Goal: Task Accomplishment & Management: Use online tool/utility

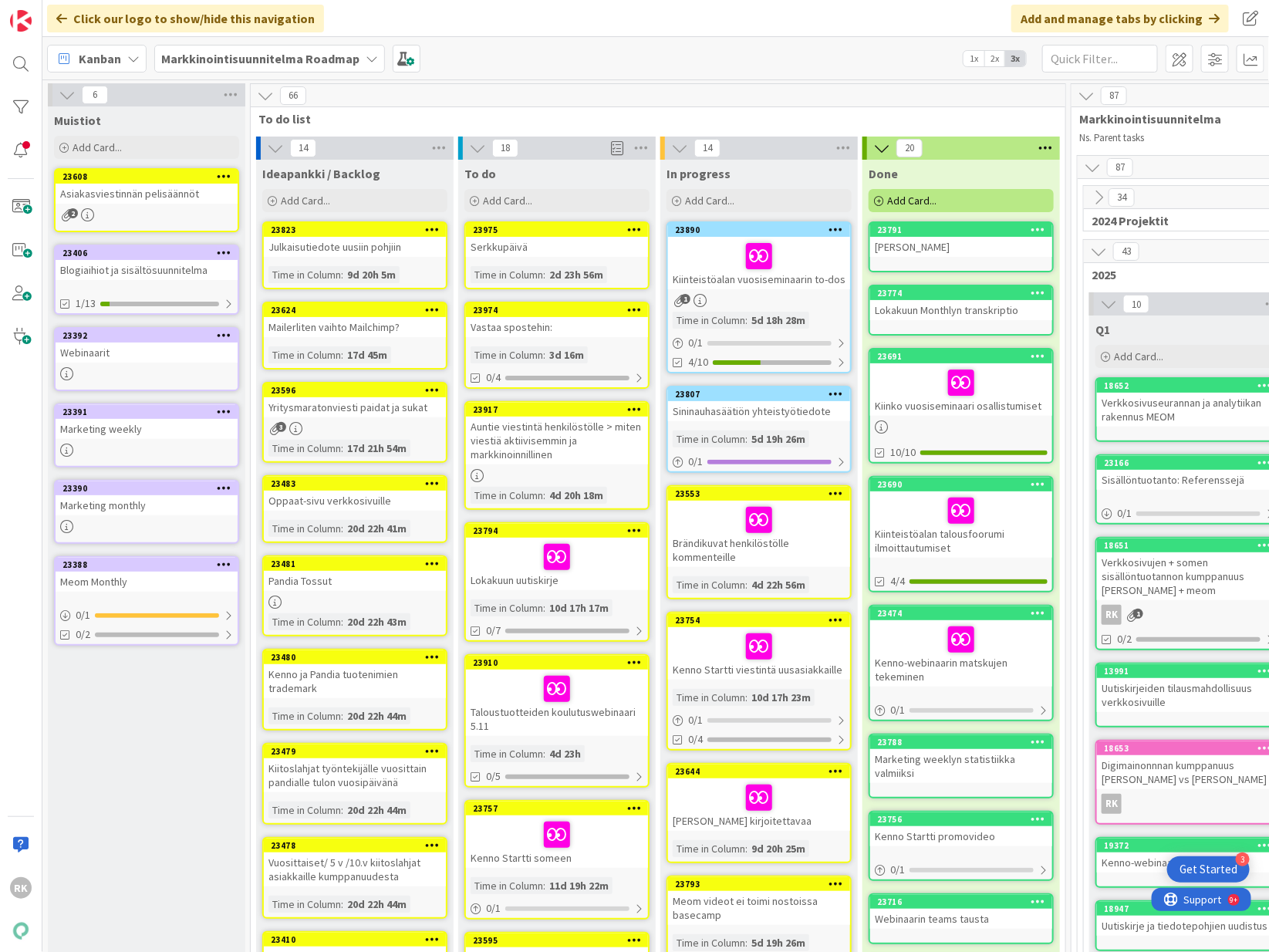
click at [755, 291] on div "23890 Kiinteistöalan vuosiseminaarin to-dos 1 Time in [GEOGRAPHIC_DATA] : 5d 18…" at bounding box center [759, 297] width 185 height 152
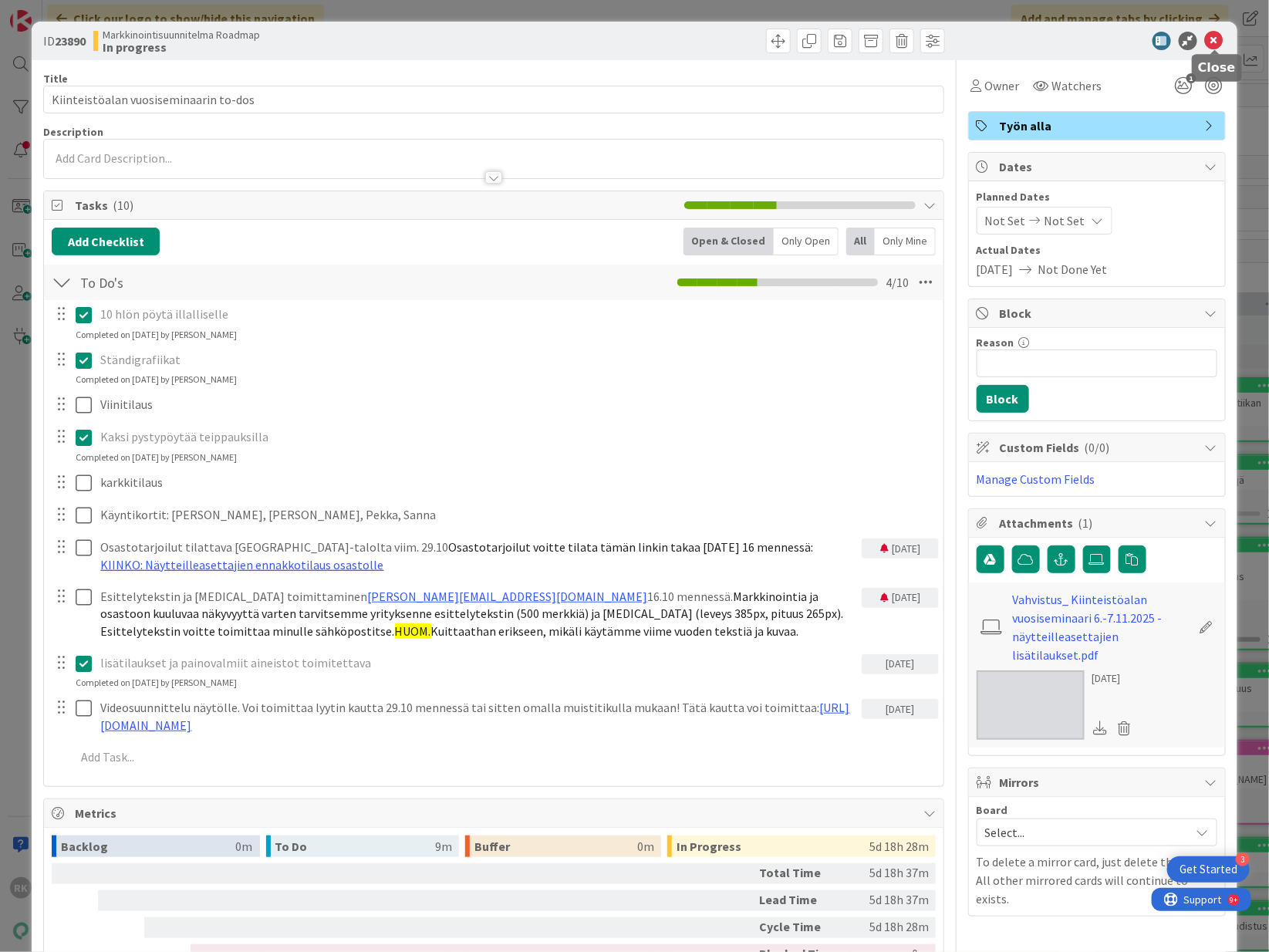
click at [1218, 40] on icon at bounding box center [1214, 41] width 18 height 18
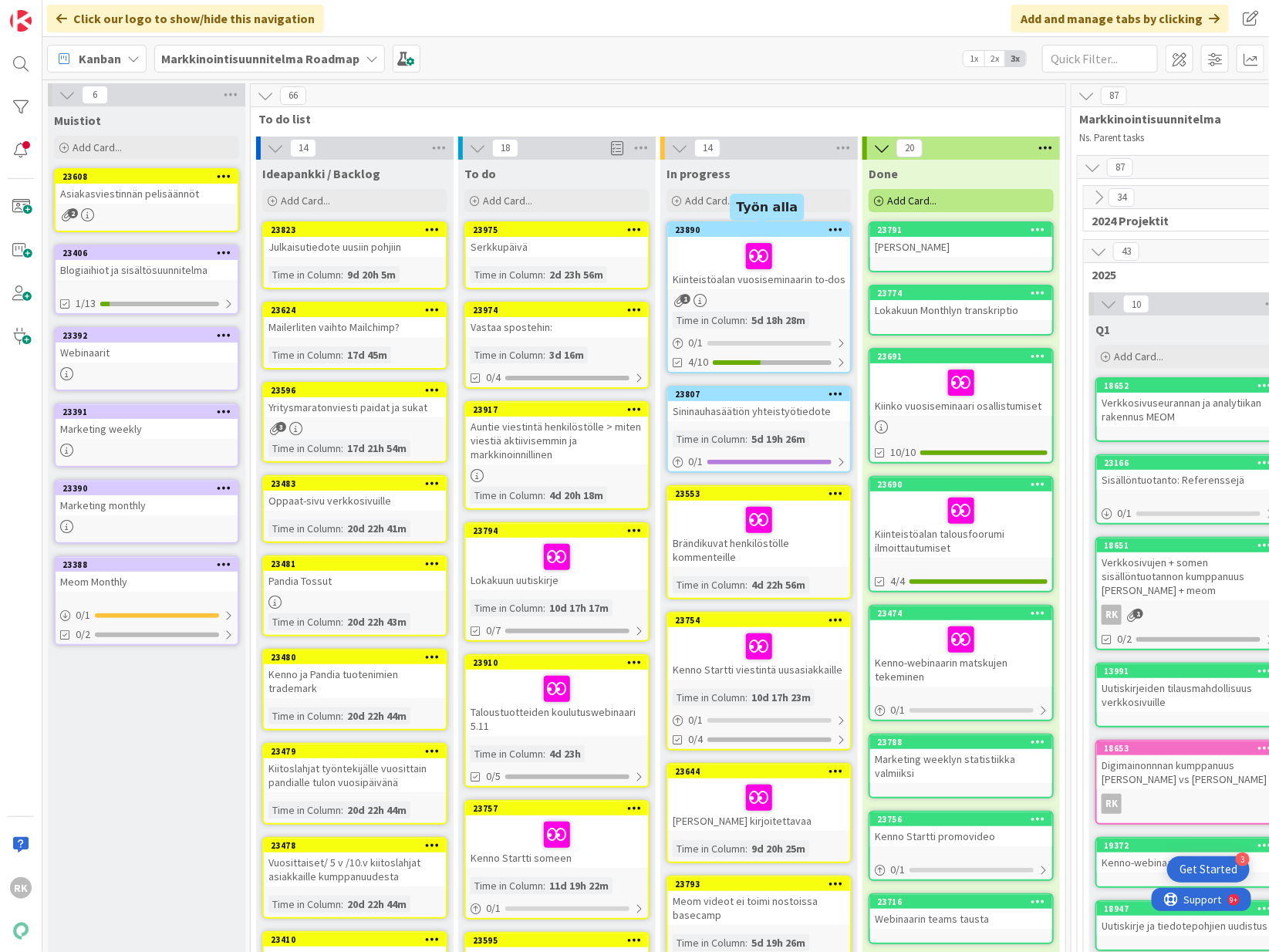
click at [816, 235] on div "23890" at bounding box center [762, 230] width 175 height 11
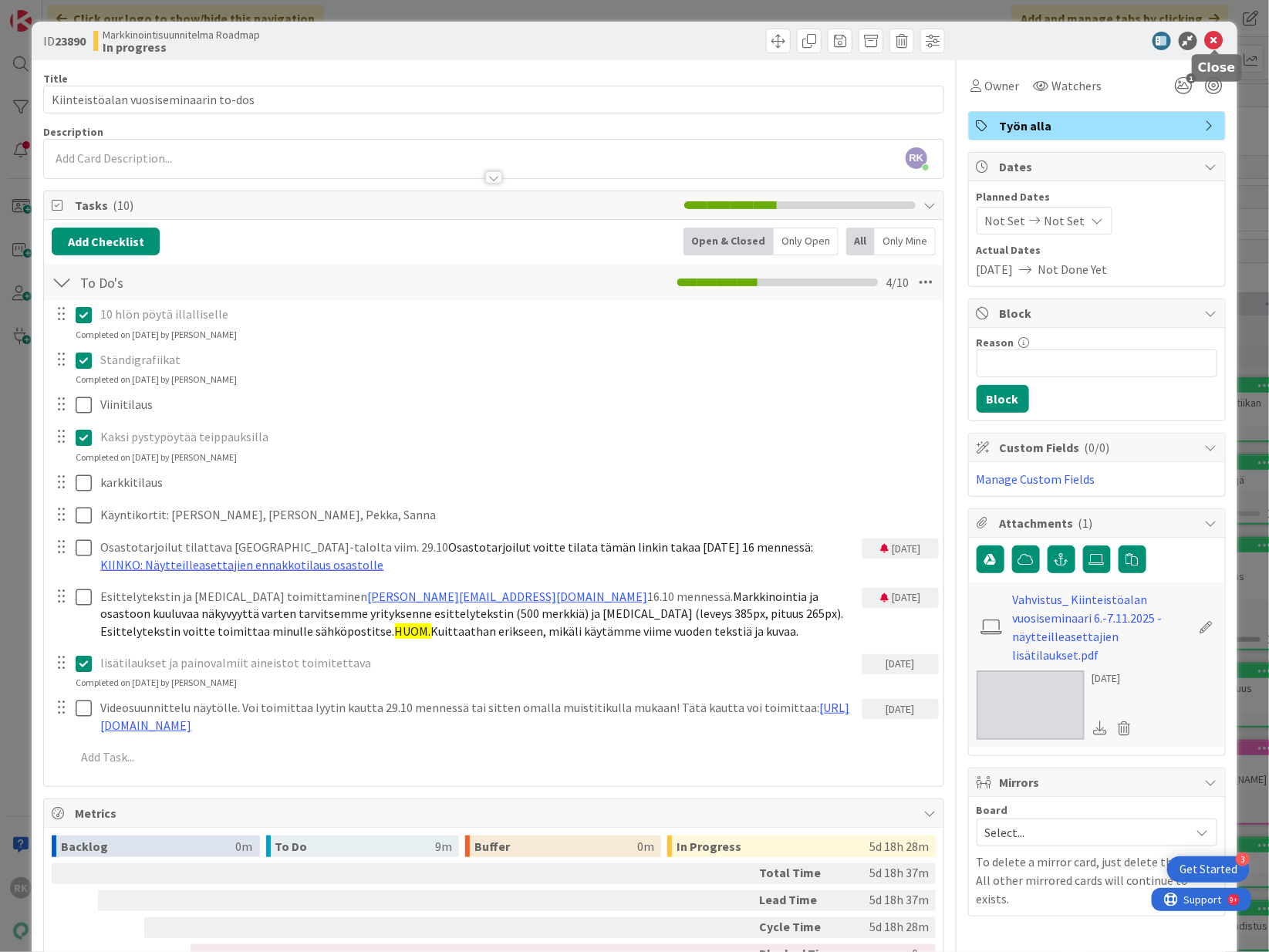
click at [1215, 41] on icon at bounding box center [1214, 41] width 18 height 18
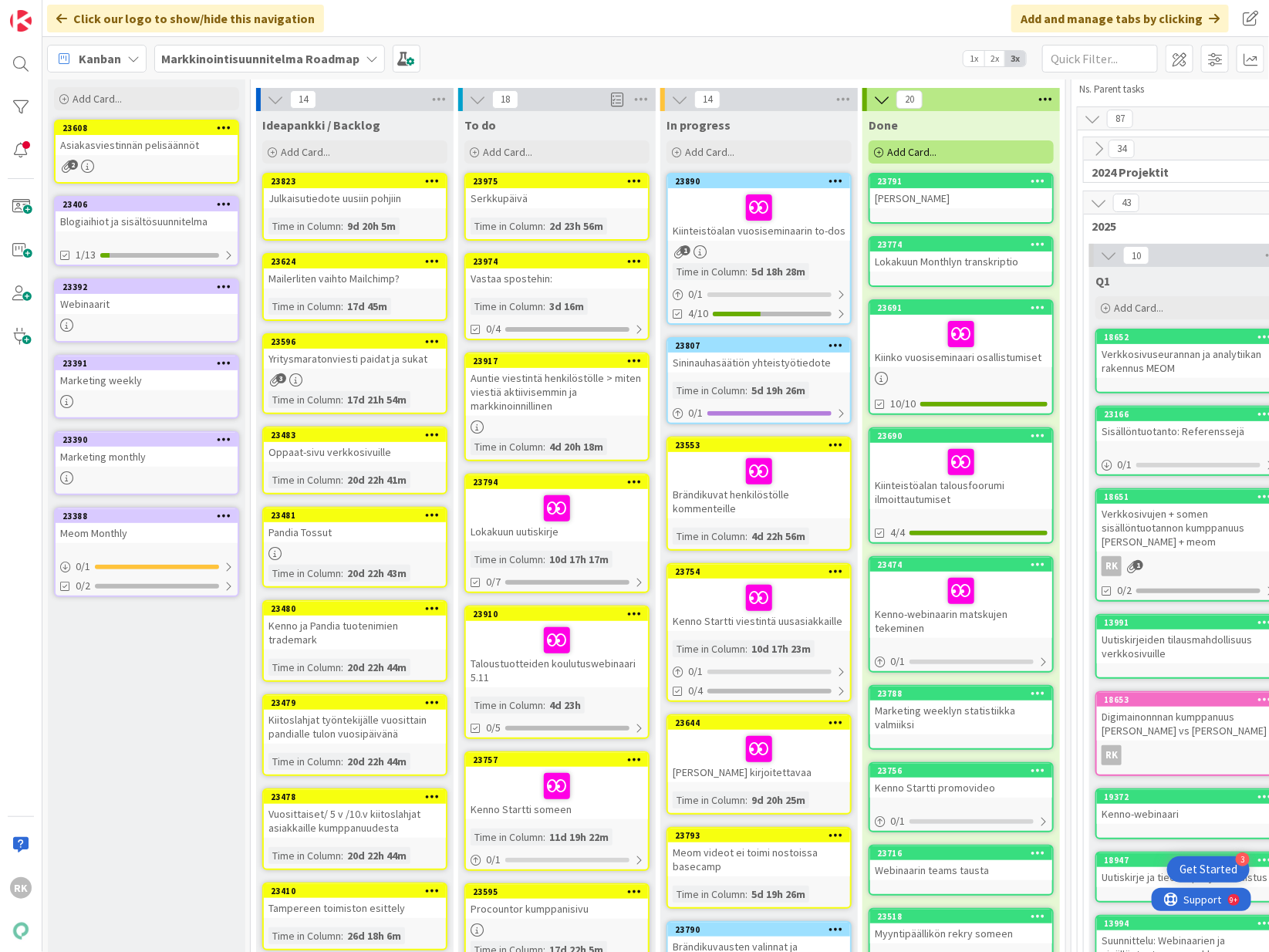
scroll to position [49, 5]
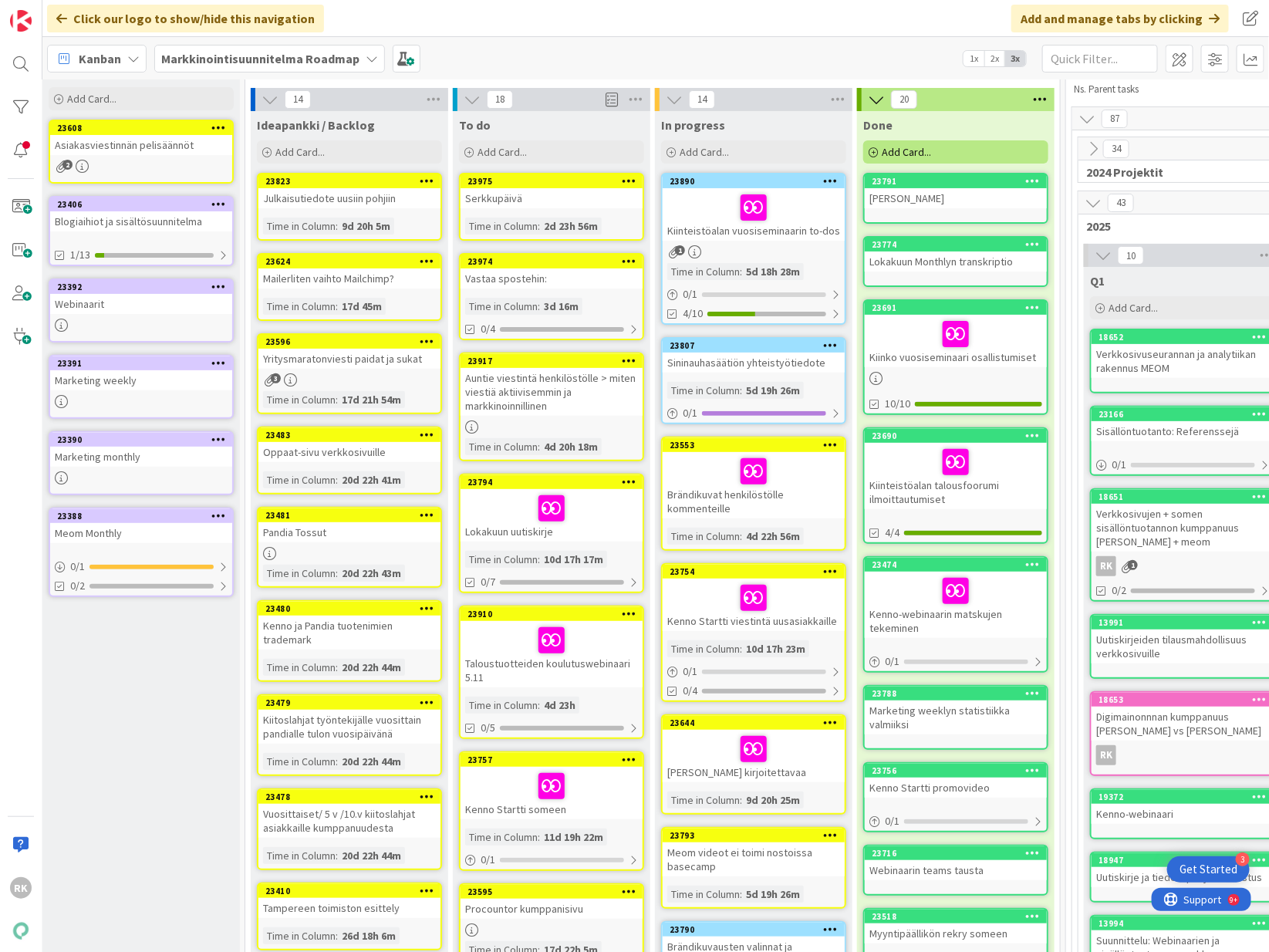
click at [531, 511] on div at bounding box center [551, 509] width 173 height 33
